Goal: Information Seeking & Learning: Learn about a topic

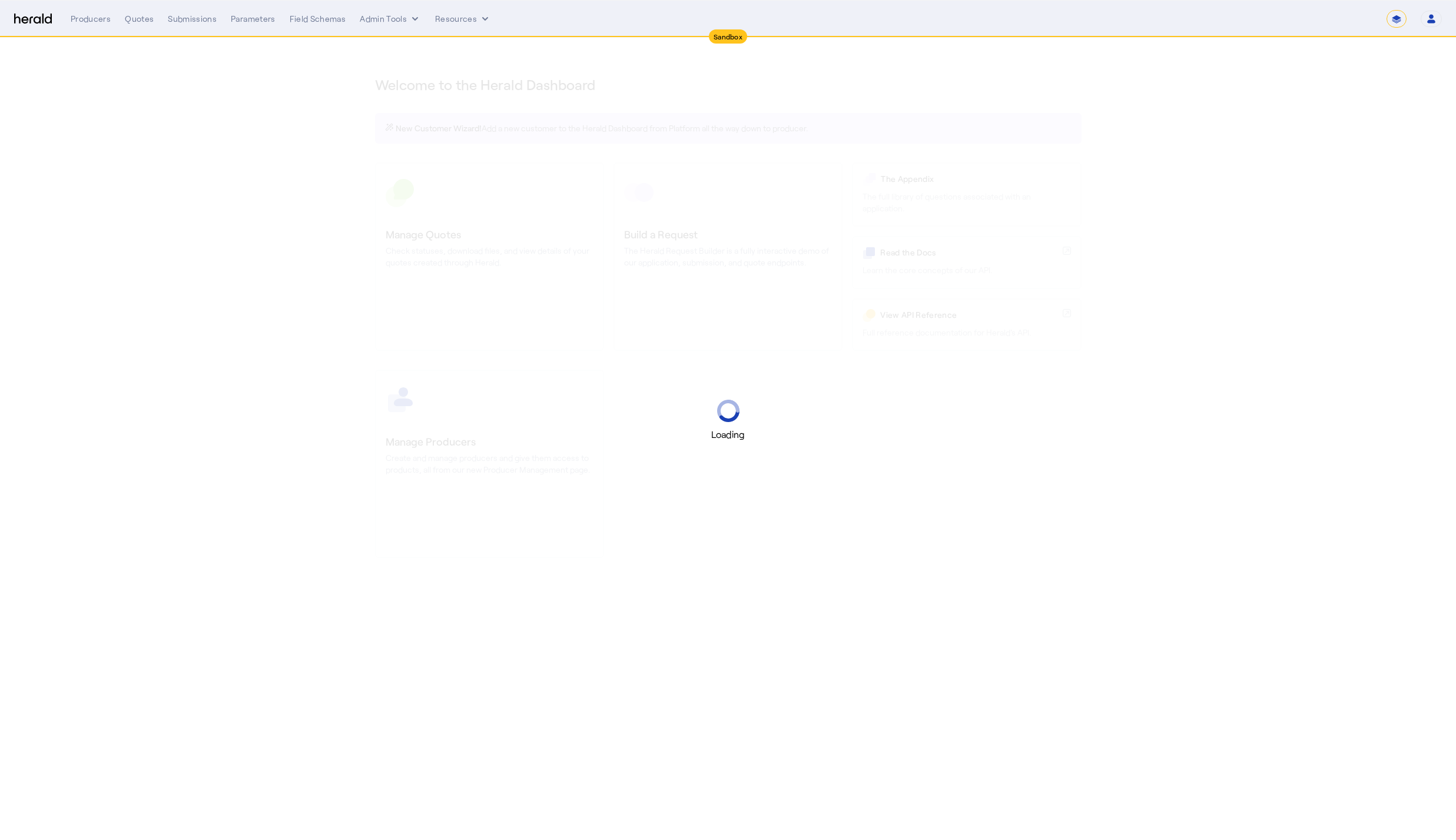
select select "*******"
click at [530, 91] on div "Loading" at bounding box center [728, 420] width 1456 height 840
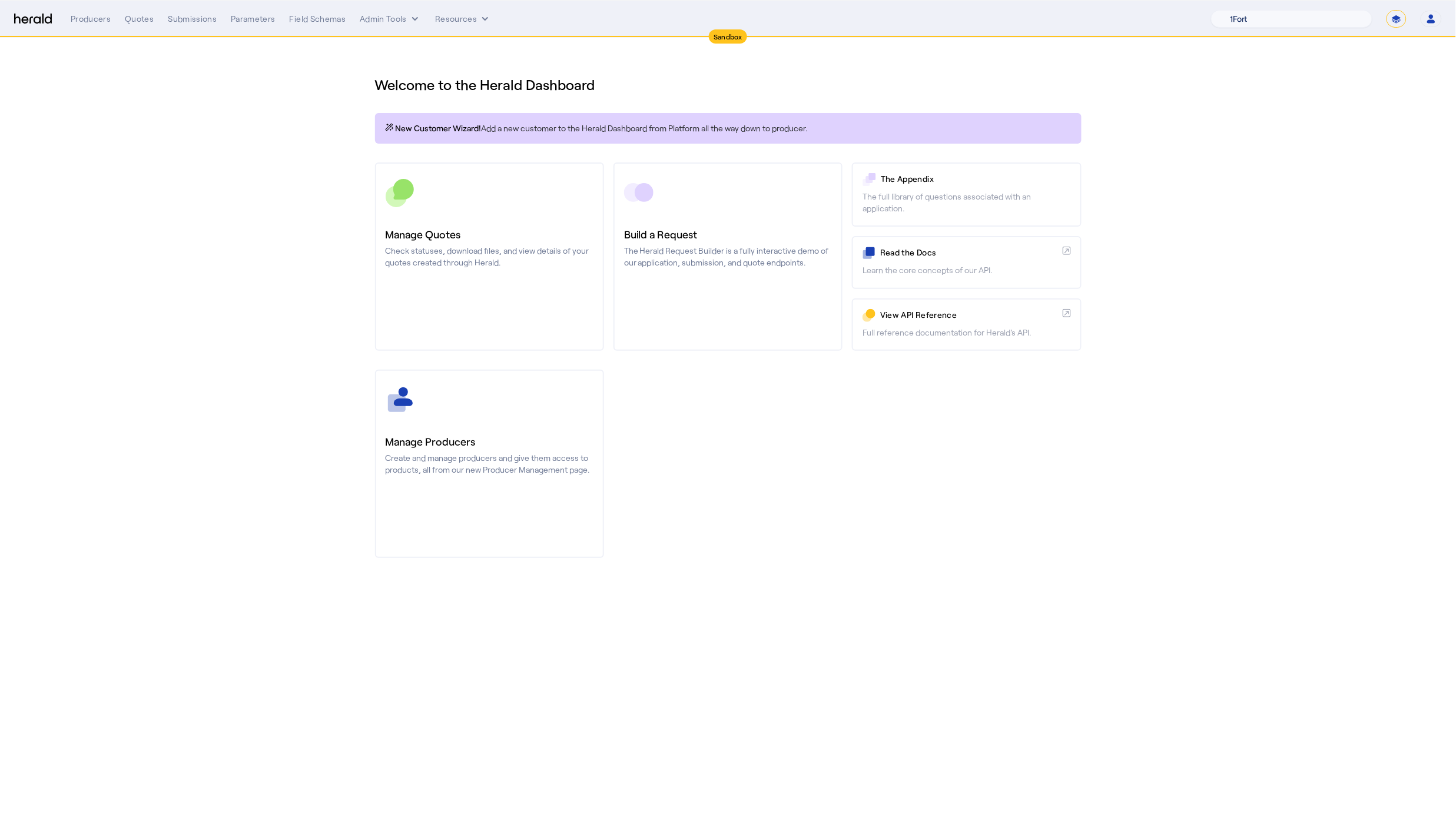
click at [1309, 18] on select "1Fort Acrisure Acturis Affinity Advisors Affinity Risk Agentero AmWins Anzen Ao…" at bounding box center [1291, 18] width 161 height 17
click at [1279, 16] on select "1Fort Acrisure Acturis Affinity Advisors Affinity Risk Agentero AmWins Anzen Ao…" at bounding box center [1291, 18] width 161 height 17
select select "pfm_r9a7_zywave"
click at [142, 24] on div "You are now impersonating the Zywave platform." at bounding box center [728, 420] width 1456 height 840
click at [83, 30] on nav "Sandbox Menu Producers Quotes Submissions Parameters Field Schemas Admin Tools …" at bounding box center [728, 19] width 1456 height 37
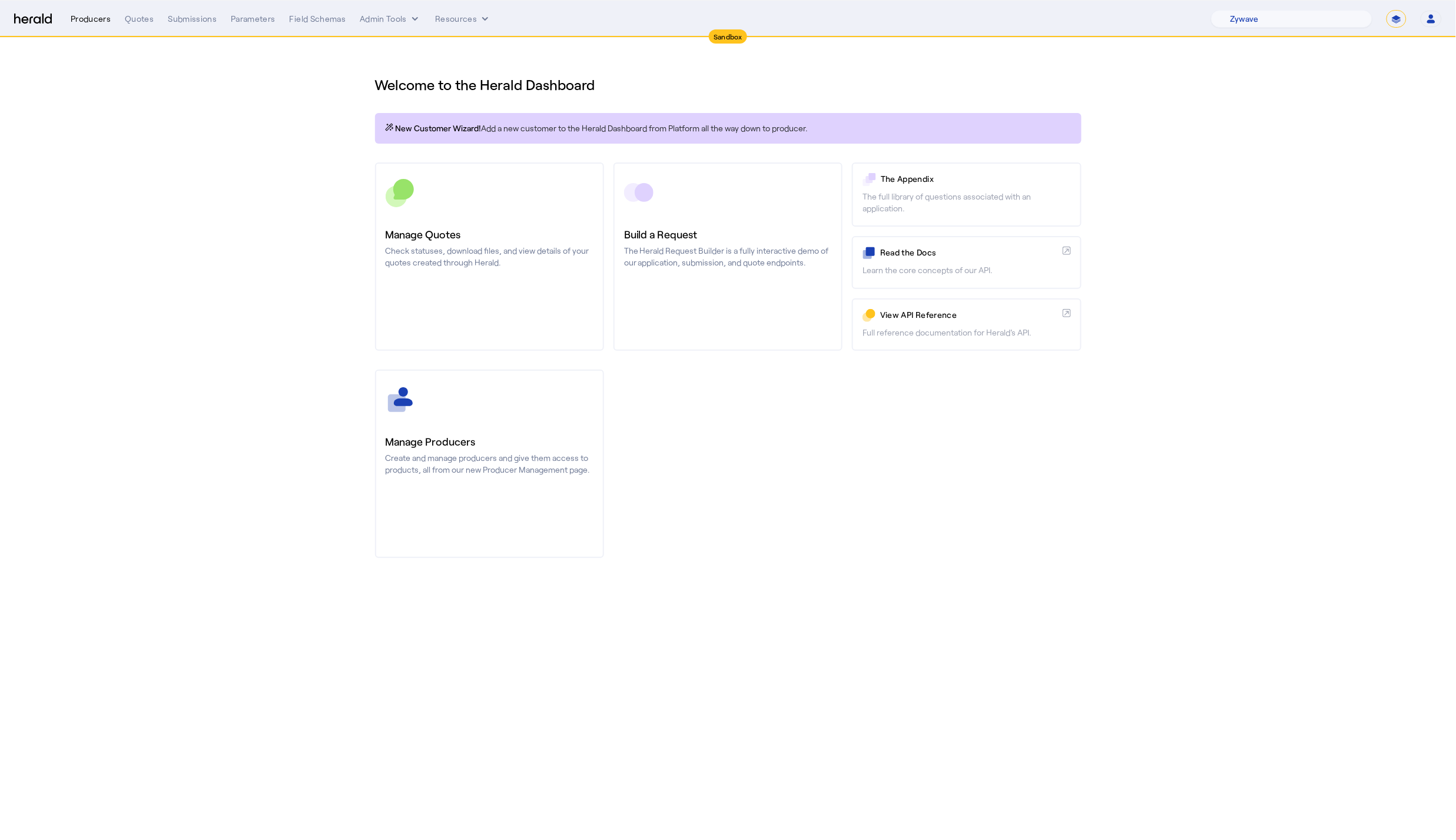
click at [83, 20] on div "Producers" at bounding box center [91, 18] width 40 height 12
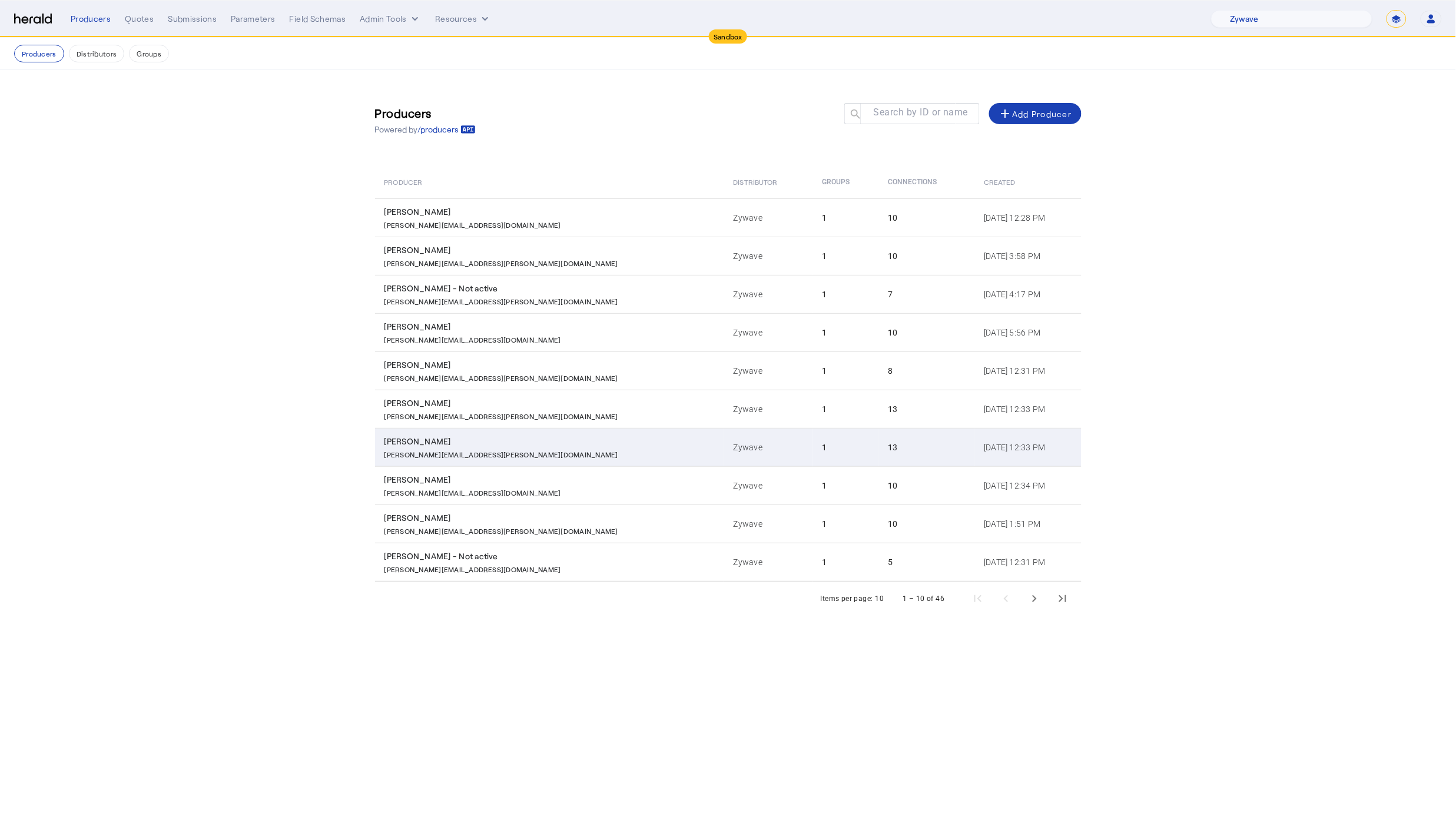
click at [502, 439] on div "[PERSON_NAME]" at bounding box center [551, 441] width 335 height 12
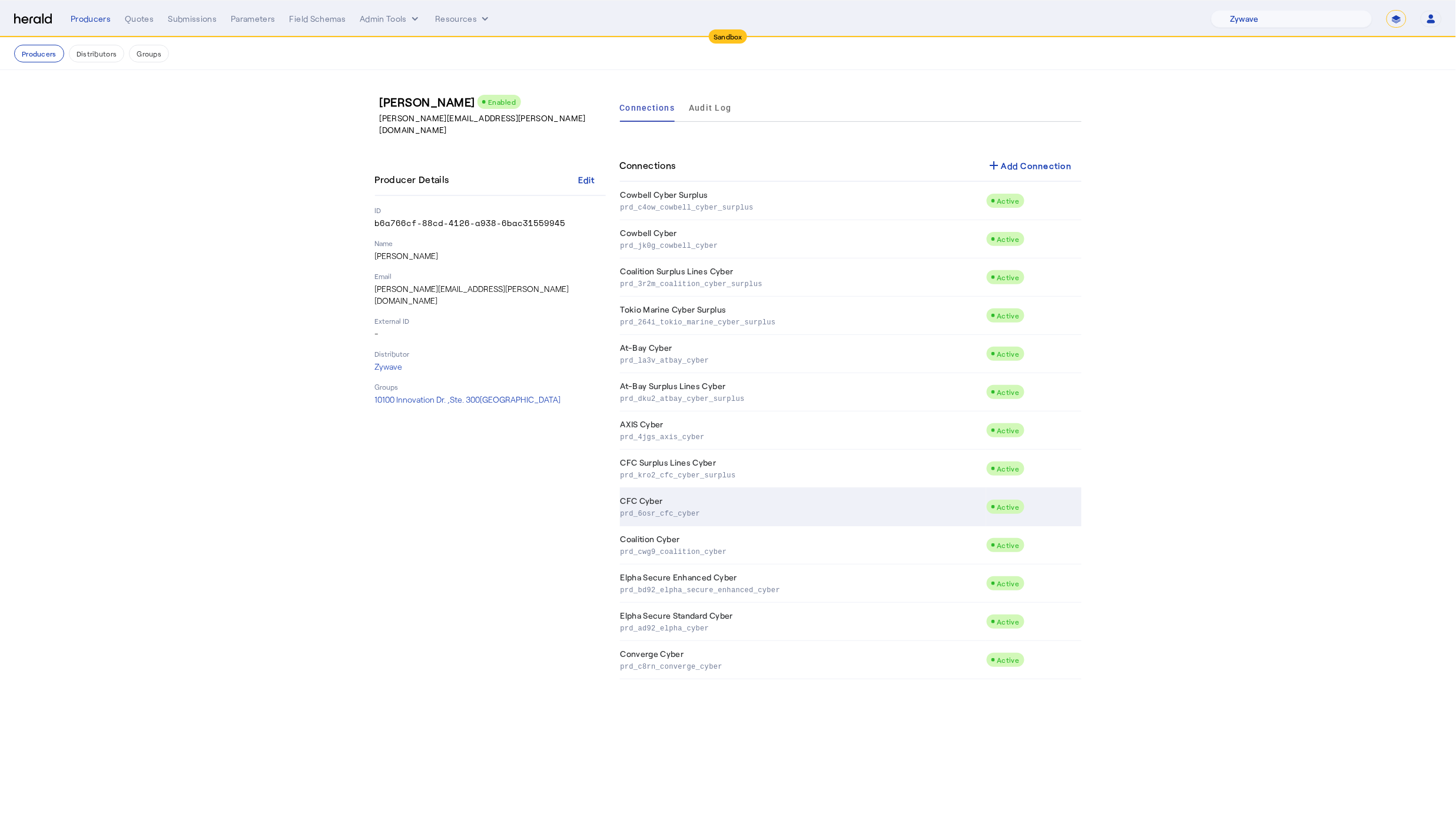
click at [737, 515] on p "prd_6osr_cfc_cyber" at bounding box center [801, 512] width 361 height 12
click at [130, 46] on div "Producers Distributors Groups" at bounding box center [727, 53] width 1428 height 17
click at [141, 51] on button "Groups" at bounding box center [149, 53] width 40 height 17
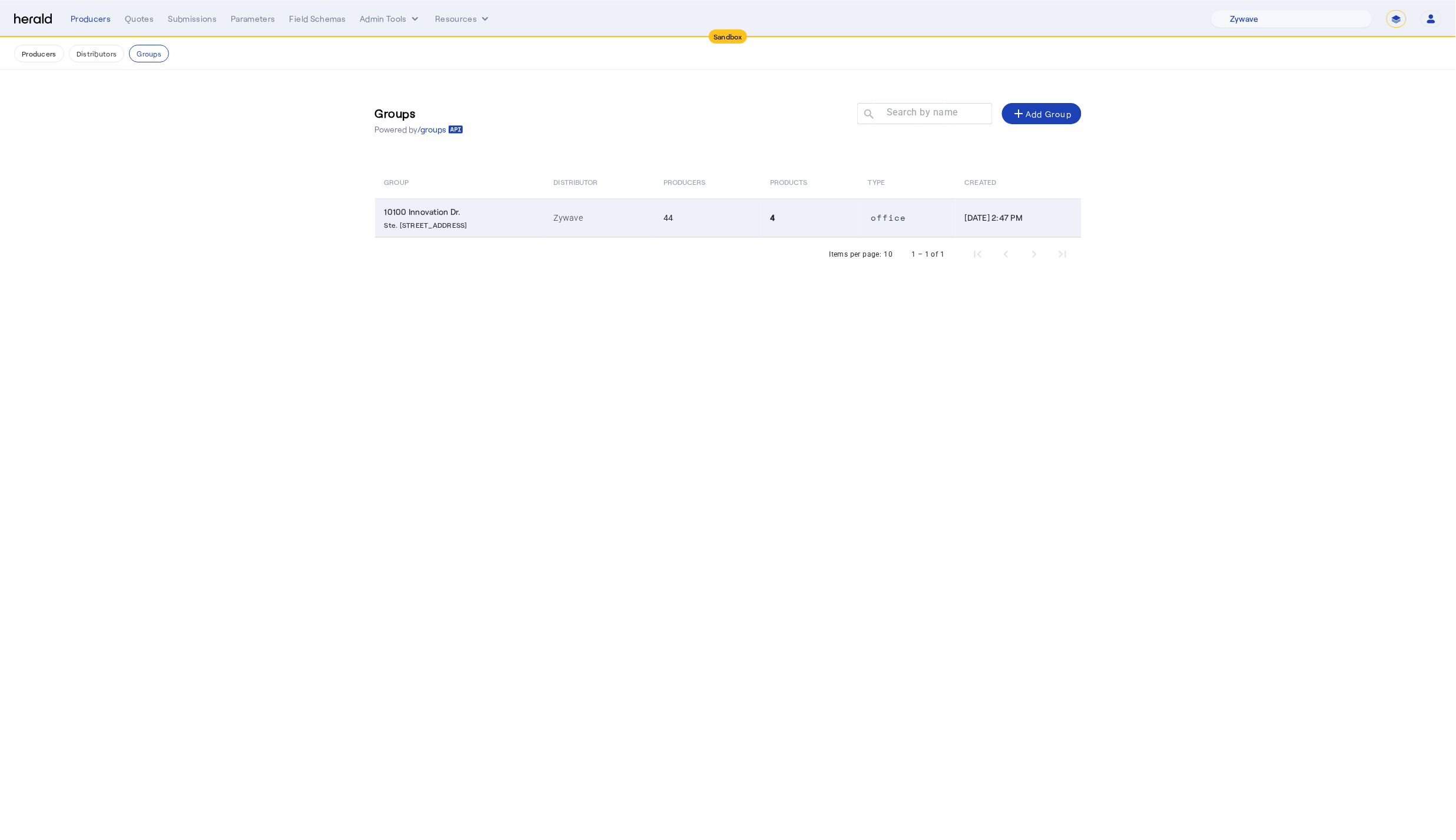
click at [586, 229] on td "Zywave" at bounding box center [600, 218] width 110 height 38
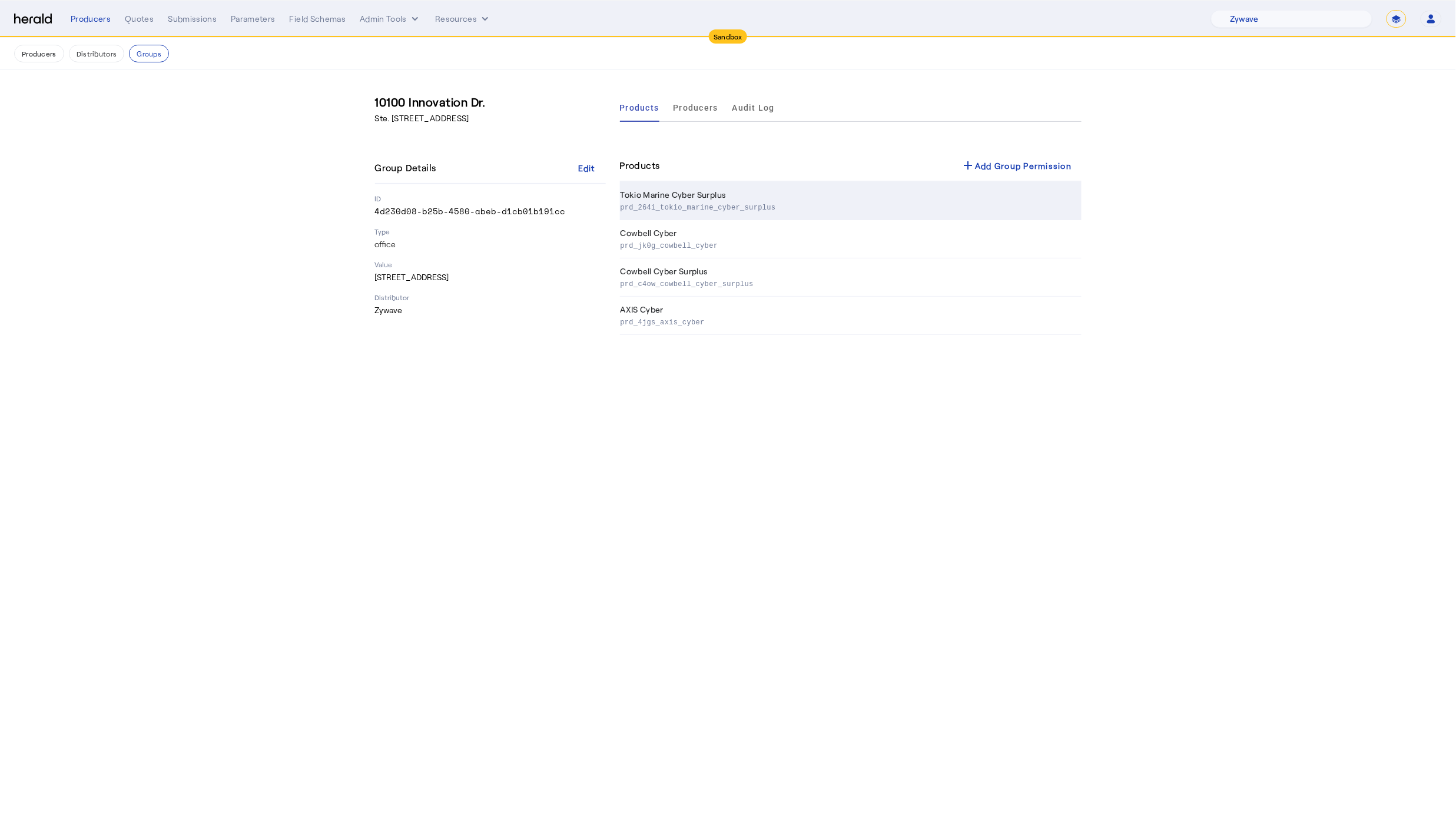
click at [682, 203] on p "prd_264i_tokio_marine_cyber_surplus" at bounding box center [849, 207] width 456 height 12
click at [102, 56] on button "Distributors" at bounding box center [96, 53] width 56 height 17
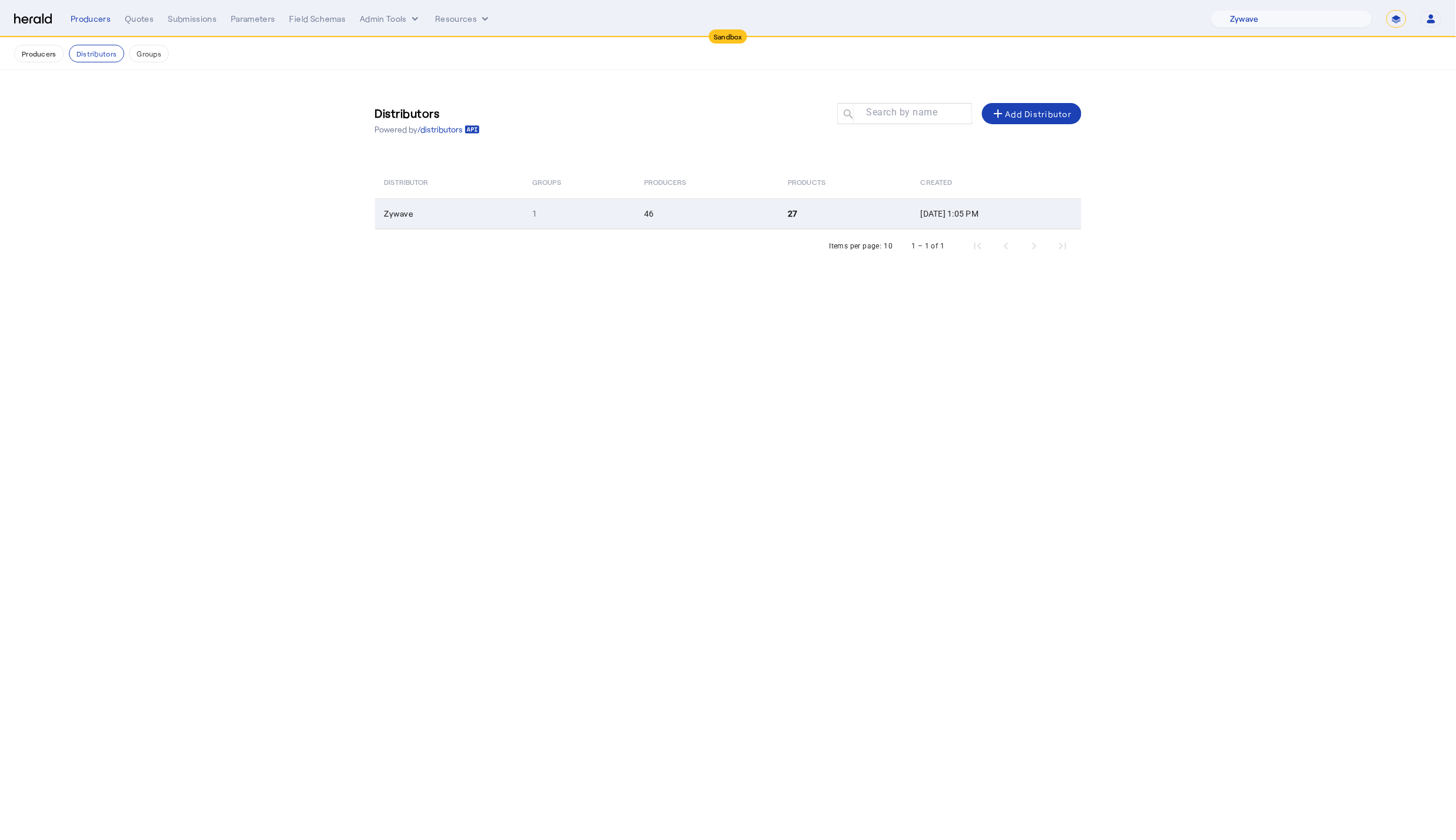
click at [639, 220] on td "46" at bounding box center [706, 213] width 144 height 30
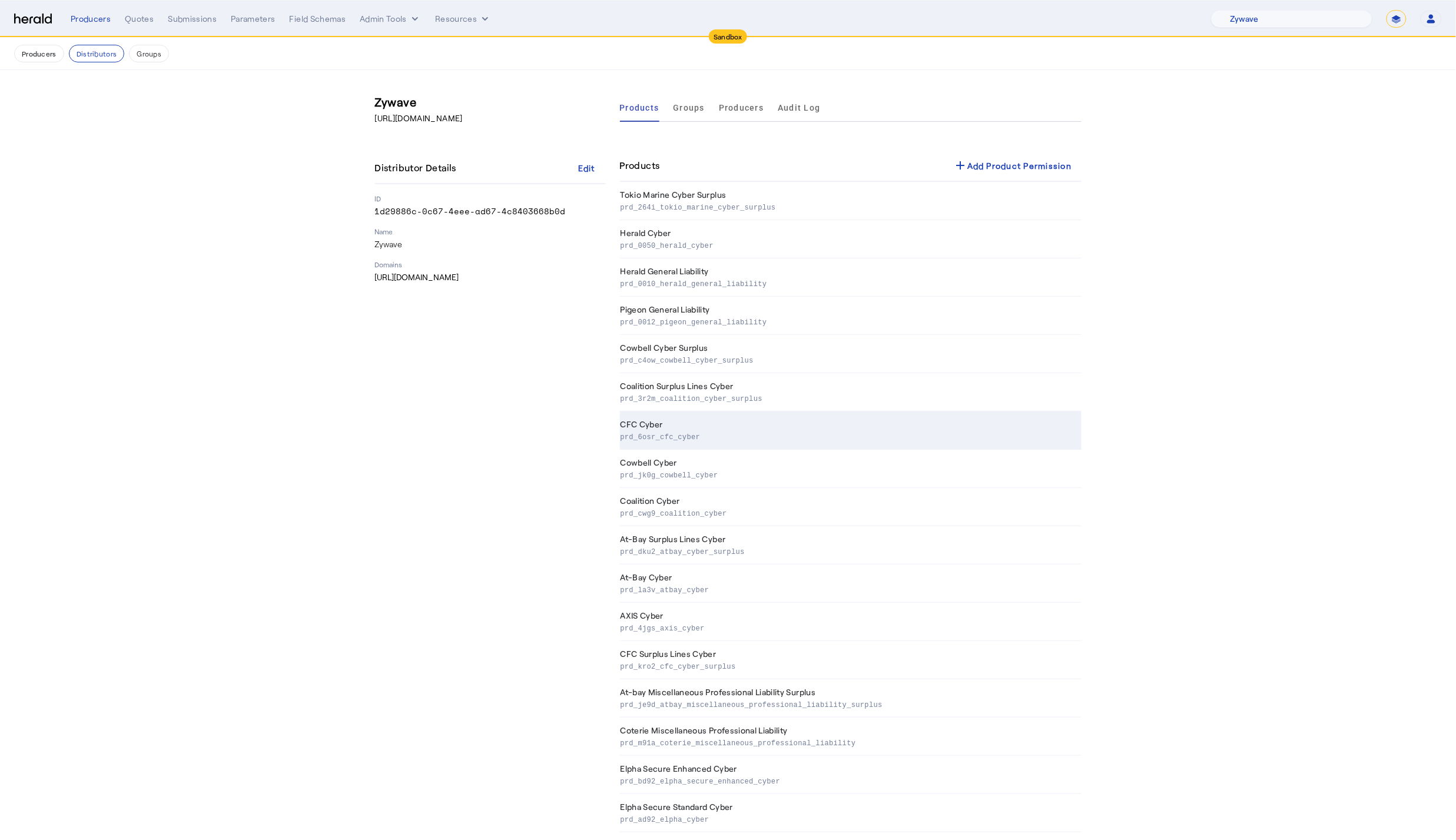
click at [684, 433] on p "prd_6osr_cfc_cyber" at bounding box center [849, 436] width 456 height 12
